Goal: Task Accomplishment & Management: Complete application form

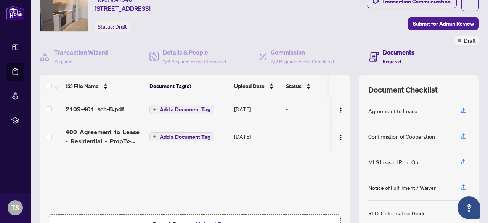
scroll to position [107, 0]
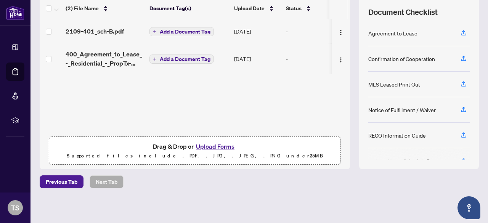
click at [196, 144] on button "Upload Forms" at bounding box center [215, 146] width 43 height 10
click at [207, 144] on button "Upload Forms" at bounding box center [215, 146] width 43 height 10
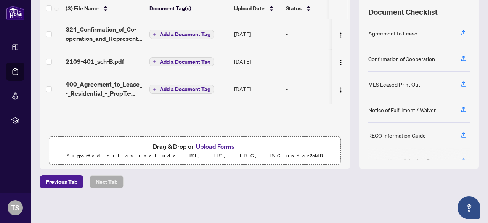
click at [215, 147] on button "Upload Forms" at bounding box center [215, 146] width 43 height 10
click at [213, 146] on button "Upload Forms" at bounding box center [215, 146] width 43 height 10
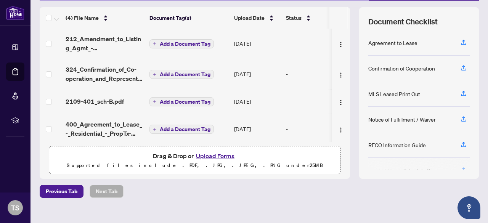
scroll to position [107, 0]
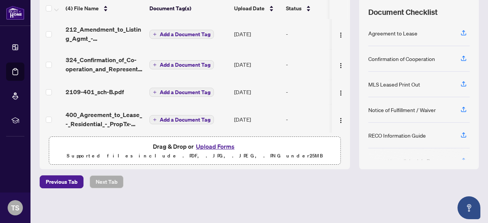
click at [213, 145] on button "Upload Forms" at bounding box center [215, 146] width 43 height 10
click at [210, 144] on button "Upload Forms" at bounding box center [215, 146] width 43 height 10
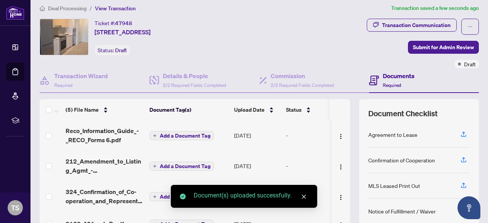
scroll to position [0, 0]
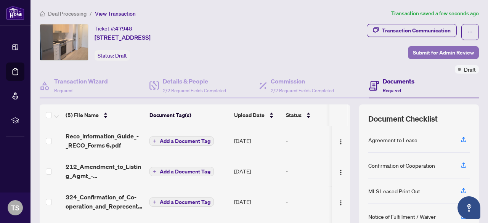
click at [423, 49] on span "Submit for Admin Review" at bounding box center [443, 53] width 61 height 12
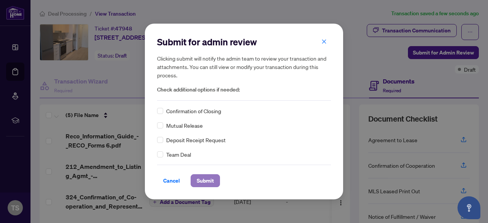
click at [197, 183] on span "Submit" at bounding box center [205, 181] width 17 height 12
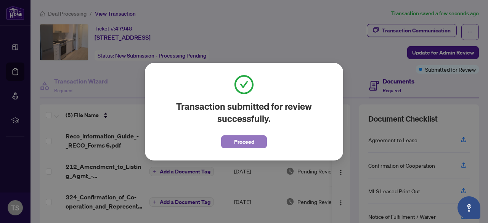
click at [255, 141] on button "Proceed" at bounding box center [244, 141] width 46 height 13
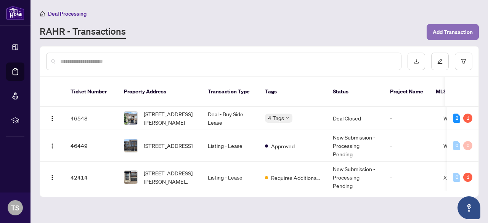
click at [443, 28] on span "Add Transaction" at bounding box center [453, 32] width 40 height 12
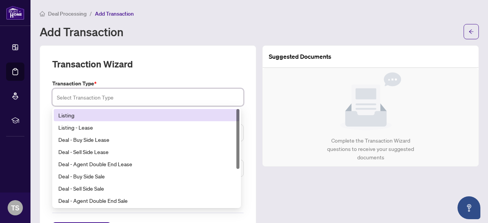
click at [146, 99] on input "search" at bounding box center [148, 97] width 182 height 17
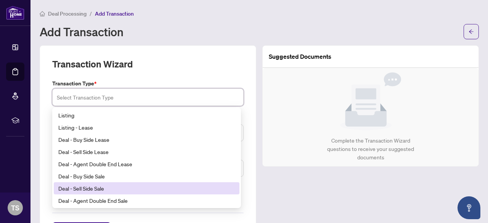
click at [90, 189] on div "Deal - Sell Side Sale" at bounding box center [146, 188] width 177 height 8
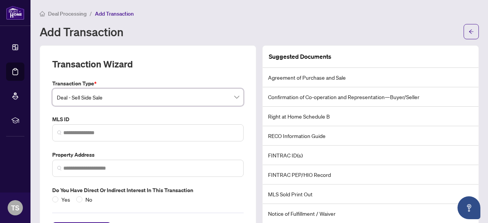
click at [112, 136] on span at bounding box center [147, 132] width 191 height 17
paste input "*********"
type input "*********"
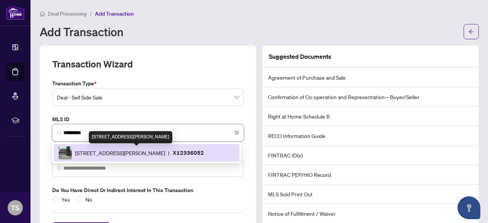
click at [119, 149] on span "15 Lorilee Cres, Kitchener, Ontario N2N 2J4, Canada" at bounding box center [120, 153] width 90 height 8
type input "**********"
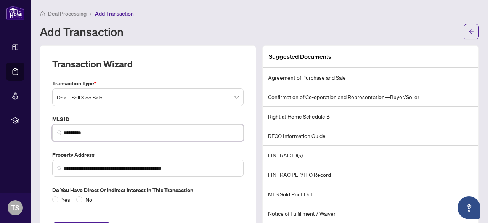
type input "*********"
click at [230, 151] on label "Property Address" at bounding box center [147, 155] width 191 height 8
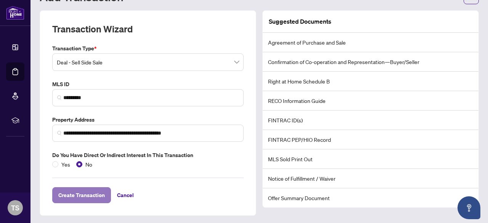
click at [82, 193] on span "Create Transaction" at bounding box center [81, 195] width 47 height 12
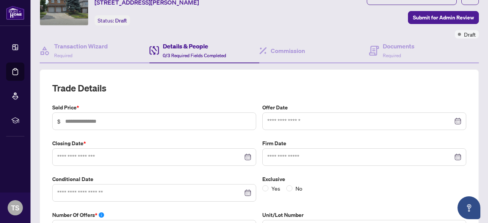
scroll to position [51, 0]
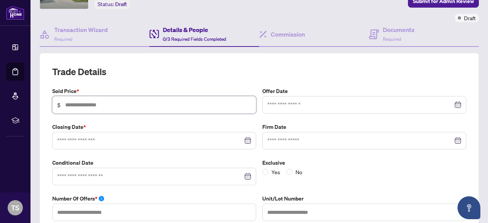
click at [126, 101] on input "text" at bounding box center [158, 105] width 186 height 8
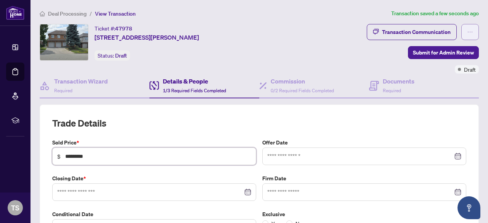
type input "*********"
click at [467, 28] on button "button" at bounding box center [470, 32] width 18 height 16
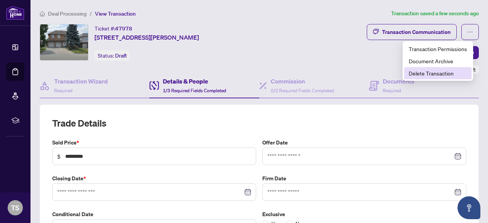
click at [432, 70] on span "Delete Transaction" at bounding box center [438, 73] width 58 height 8
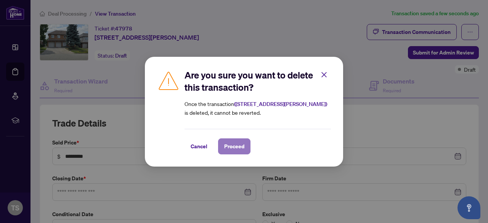
click at [244, 144] on button "Proceed" at bounding box center [234, 146] width 32 height 16
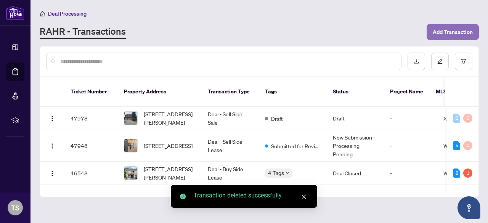
click at [461, 37] on span "Add Transaction" at bounding box center [453, 32] width 40 height 12
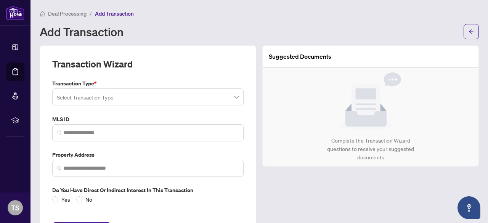
click at [161, 87] on div "Transaction Type * Select Transaction Type" at bounding box center [147, 92] width 197 height 27
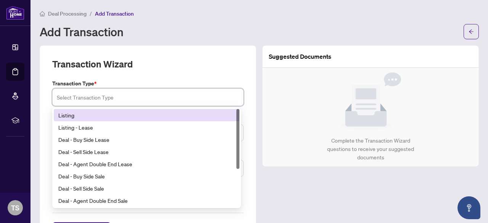
click at [143, 99] on input "search" at bounding box center [148, 97] width 182 height 17
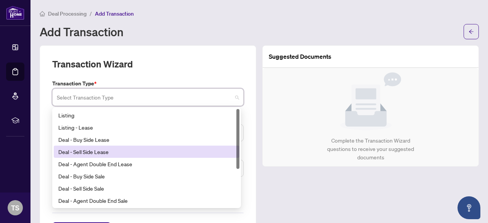
drag, startPoint x: 238, startPoint y: 160, endPoint x: 243, endPoint y: 140, distance: 21.2
click at [243, 140] on div "Transaction Type * Select Transaction Type 15 16 17 Listing Listing - Lease Dea…" at bounding box center [147, 141] width 197 height 124
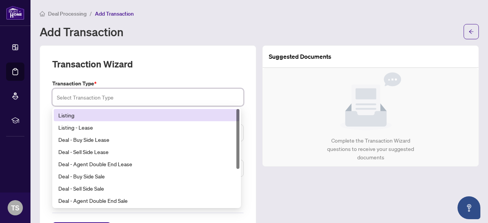
click at [77, 116] on div "Listing" at bounding box center [146, 115] width 177 height 8
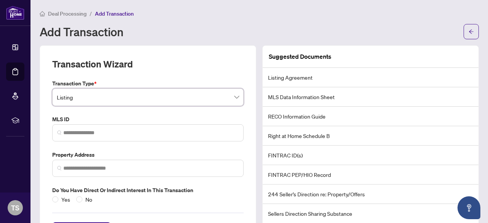
click at [100, 136] on span at bounding box center [147, 132] width 191 height 17
paste input "*********"
type input "*********"
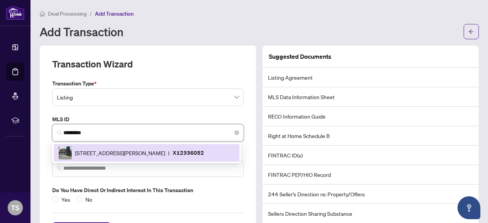
click at [118, 148] on div "15 Lorilee Cres, Kitchener, Ontario N2N 2J4, Canada | X12336052" at bounding box center [146, 153] width 177 height 14
type input "**********"
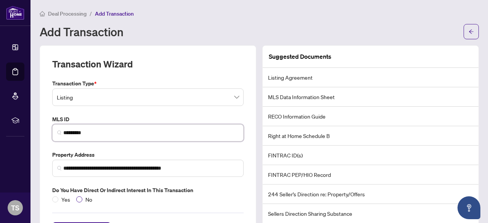
type input "*********"
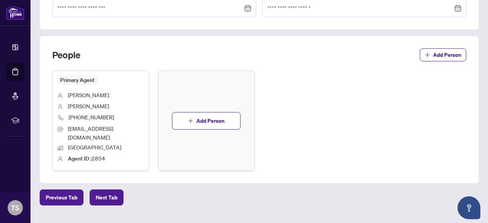
scroll to position [262, 0]
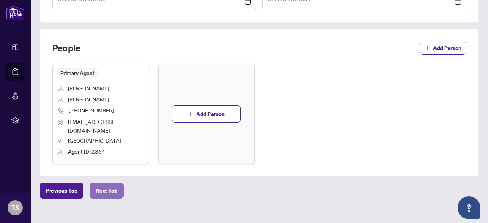
click at [110, 185] on span "Next Tab" at bounding box center [107, 191] width 22 height 12
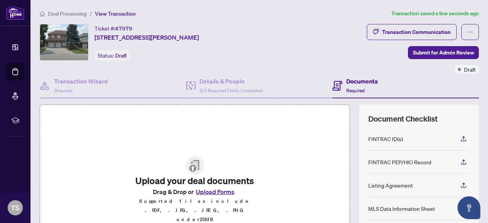
click at [213, 197] on button "Upload Forms" at bounding box center [215, 192] width 43 height 10
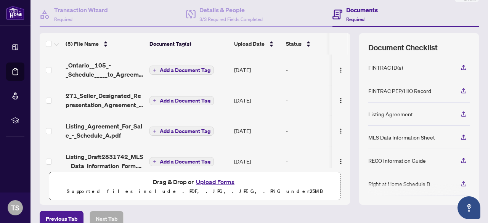
scroll to position [95, 0]
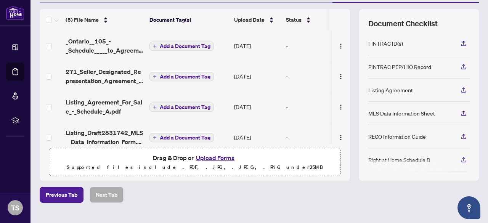
click at [217, 157] on button "Upload Forms" at bounding box center [215, 158] width 43 height 10
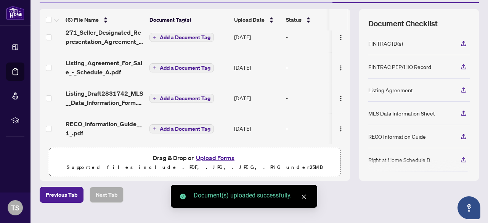
scroll to position [0, 0]
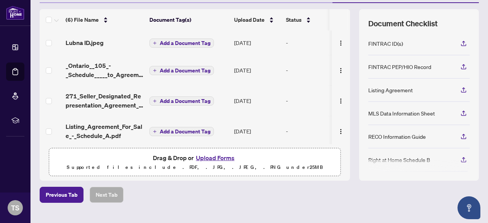
click at [178, 40] on span "Add a Document Tag" at bounding box center [185, 42] width 51 height 5
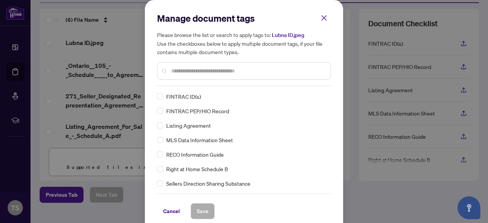
click at [195, 85] on div "Manage document tags Please browse the list or search to apply tags to: Lubna I…" at bounding box center [244, 49] width 174 height 74
click at [193, 210] on button "Save" at bounding box center [203, 211] width 24 height 16
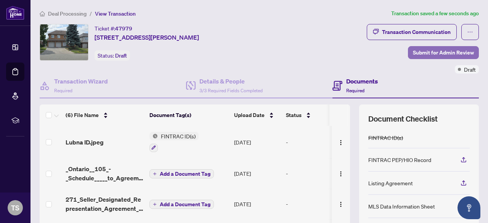
click at [414, 56] on span "Submit for Admin Review" at bounding box center [443, 53] width 61 height 12
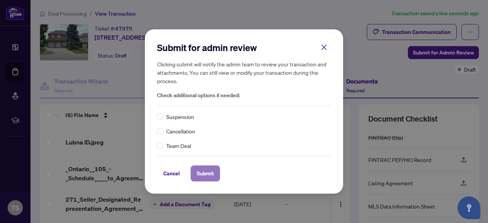
click at [205, 170] on span "Submit" at bounding box center [205, 173] width 17 height 12
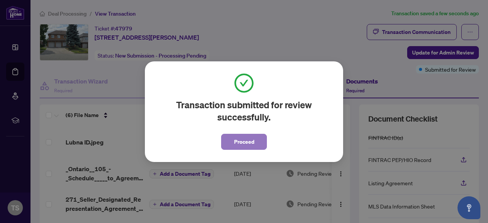
click at [239, 147] on span "Proceed" at bounding box center [244, 142] width 20 height 12
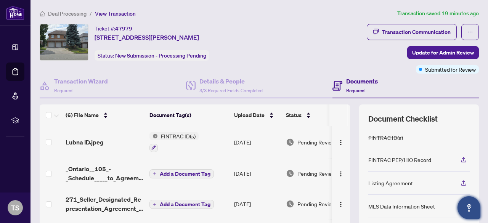
scroll to position [109, 0]
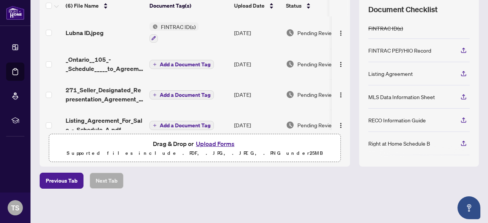
click at [217, 146] on button "Upload Forms" at bounding box center [215, 144] width 43 height 10
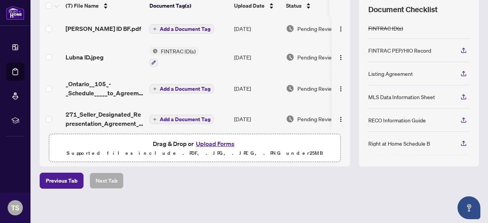
click at [175, 30] on span "Add a Document Tag" at bounding box center [185, 28] width 51 height 5
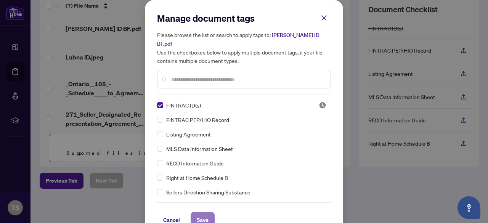
click at [202, 214] on span "Save" at bounding box center [203, 220] width 12 height 12
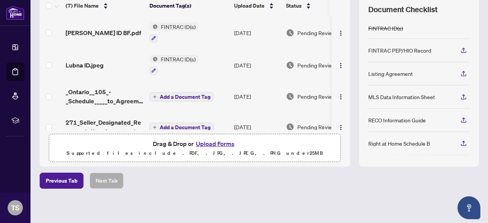
scroll to position [0, 0]
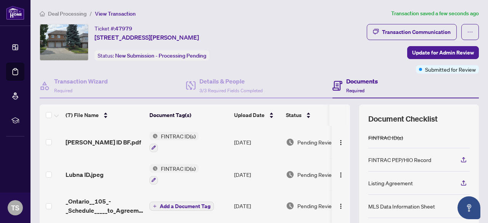
click at [57, 11] on span "Deal Processing" at bounding box center [67, 13] width 39 height 7
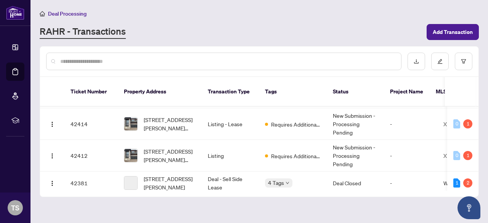
scroll to position [136, 0]
